Goal: Task Accomplishment & Management: Complete application form

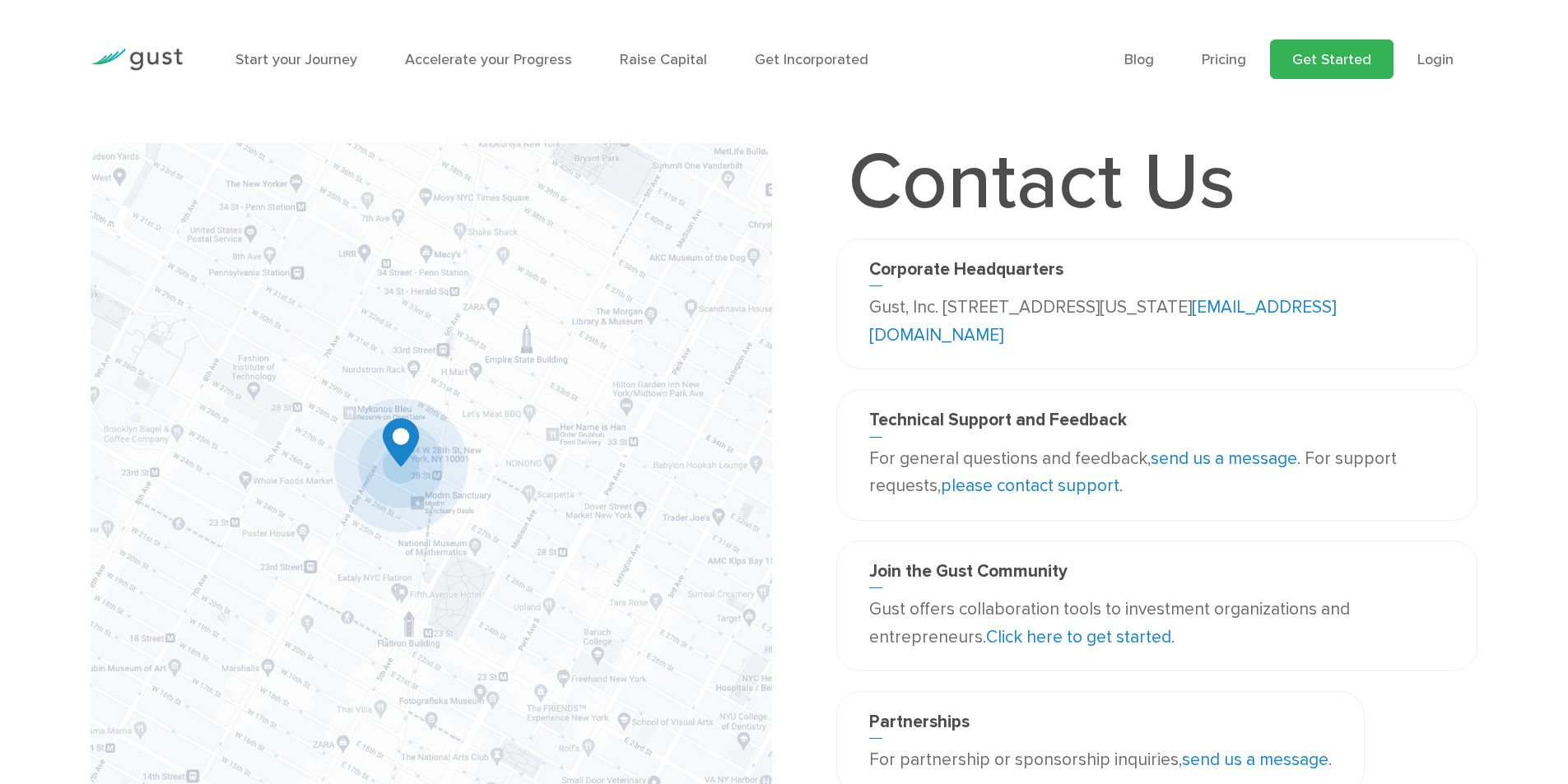
click at [1315, 55] on link "Get Started" at bounding box center [1331, 59] width 124 height 40
click at [1339, 59] on link "Get Started" at bounding box center [1331, 59] width 124 height 40
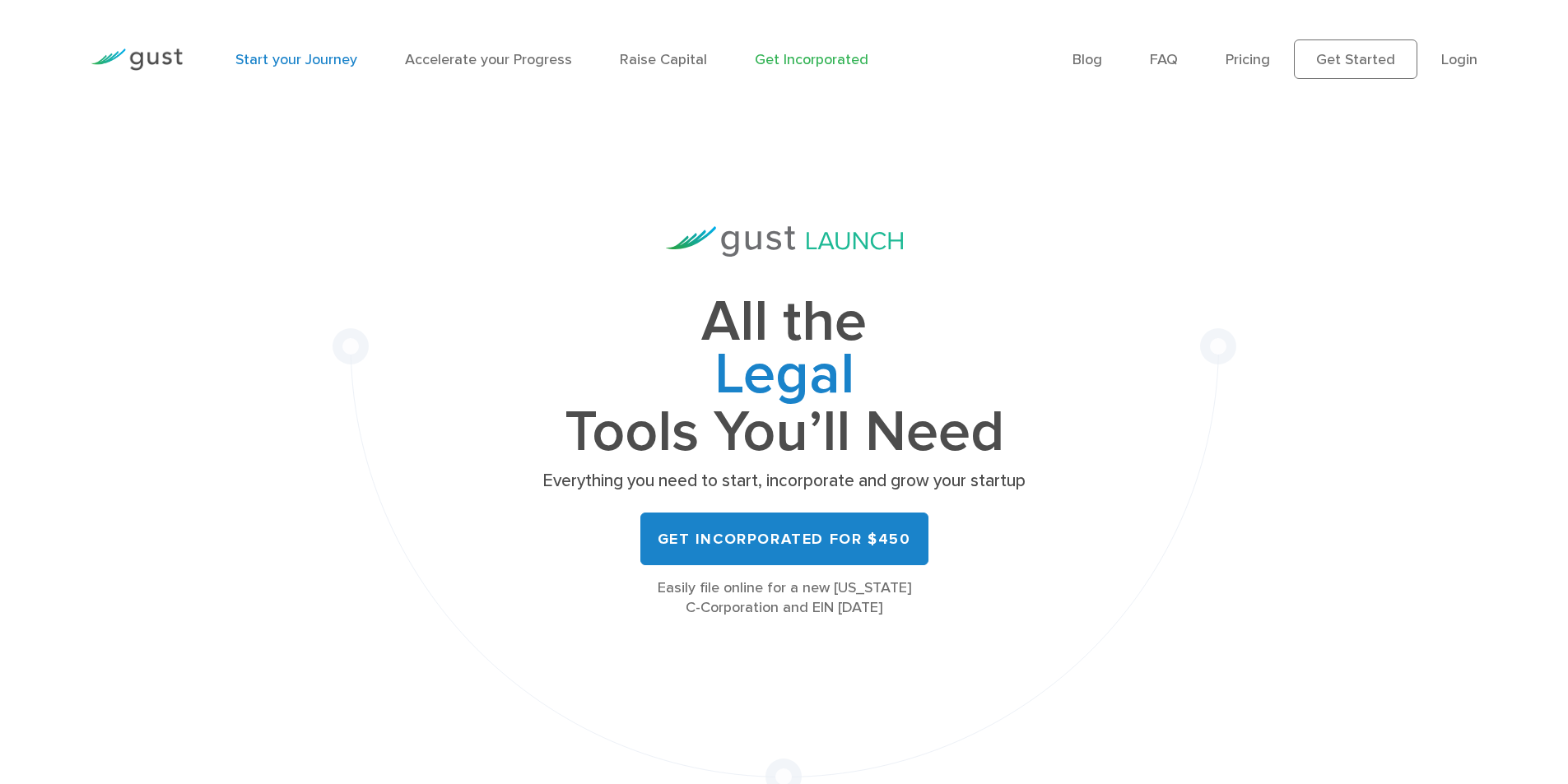
click at [289, 59] on link "Start your Journey" at bounding box center [295, 59] width 122 height 18
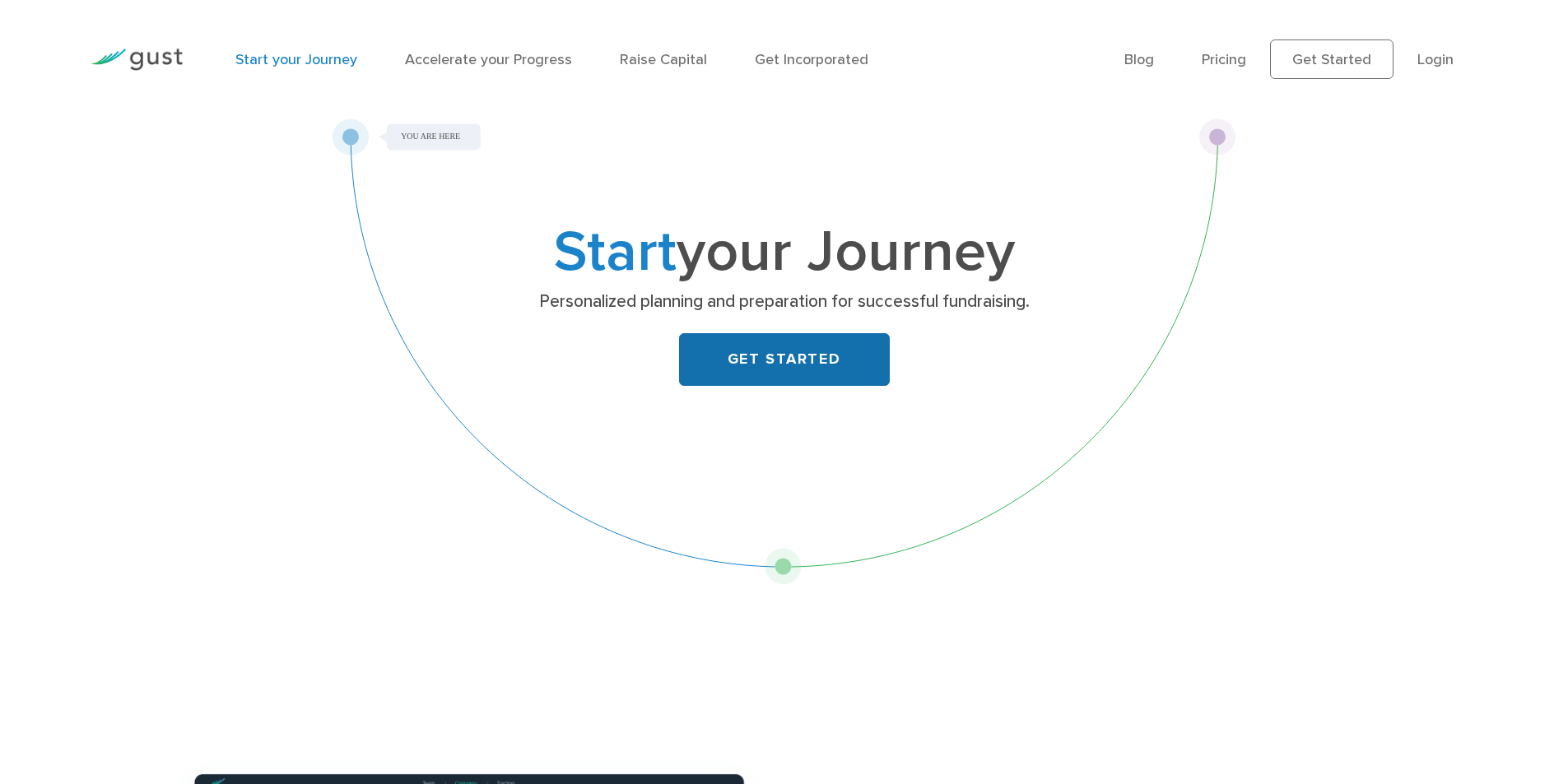
click at [767, 348] on link "GET STARTED" at bounding box center [784, 359] width 211 height 53
